Goal: Information Seeking & Learning: Learn about a topic

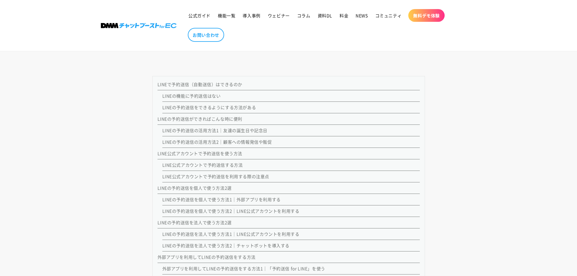
scroll to position [524, 0]
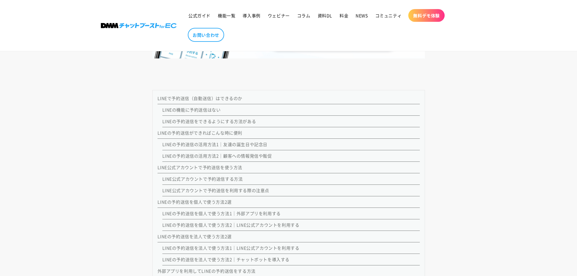
click at [173, 122] on link "LINEの予約送信をできるようにする方法がある" at bounding box center [209, 121] width 94 height 6
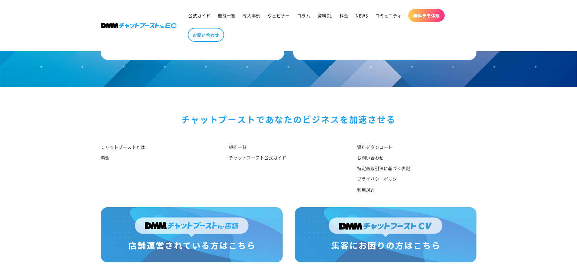
scroll to position [5154, 0]
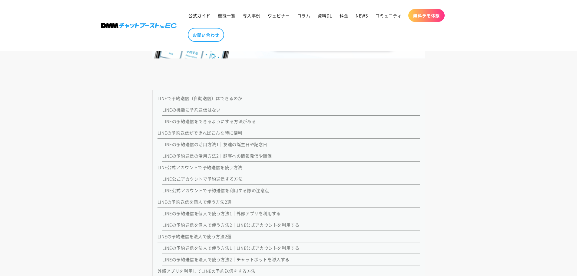
scroll to position [574, 0]
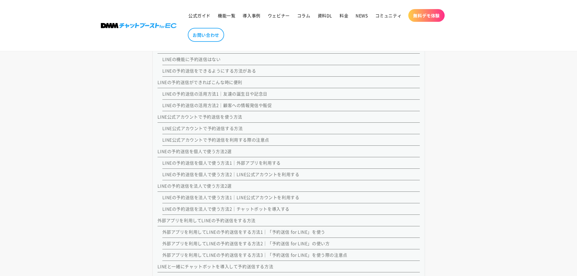
click at [167, 163] on link "LINEの予約送信を個人で使う方法1｜外部アプリを利用する" at bounding box center [221, 163] width 118 height 6
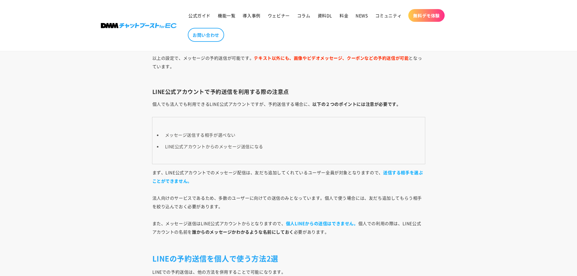
scroll to position [2171, 0]
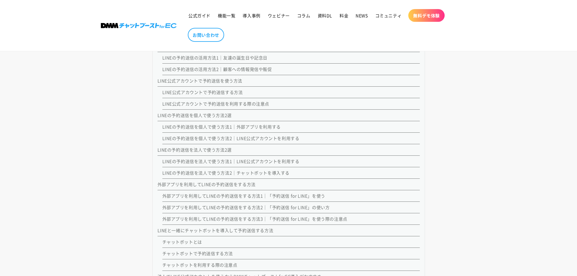
scroll to position [625, 0]
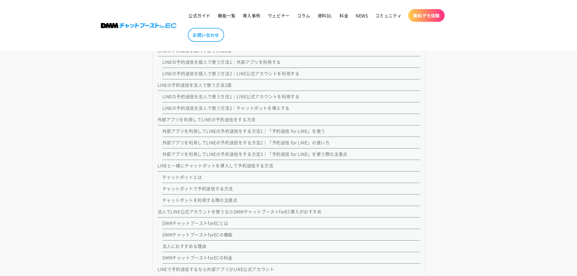
click at [180, 178] on link "チャットボットとは" at bounding box center [182, 177] width 40 height 6
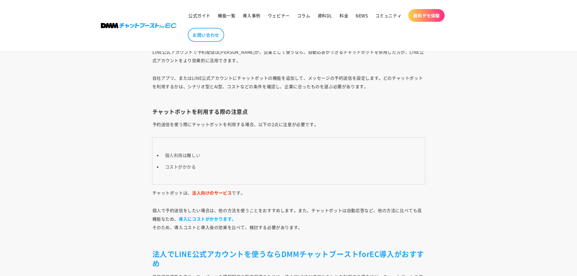
scroll to position [3936, 0]
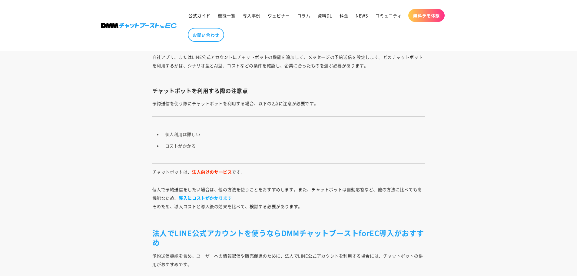
scroll to position [675, 0]
